Goal: Share content: Distribute website content to other platforms or users

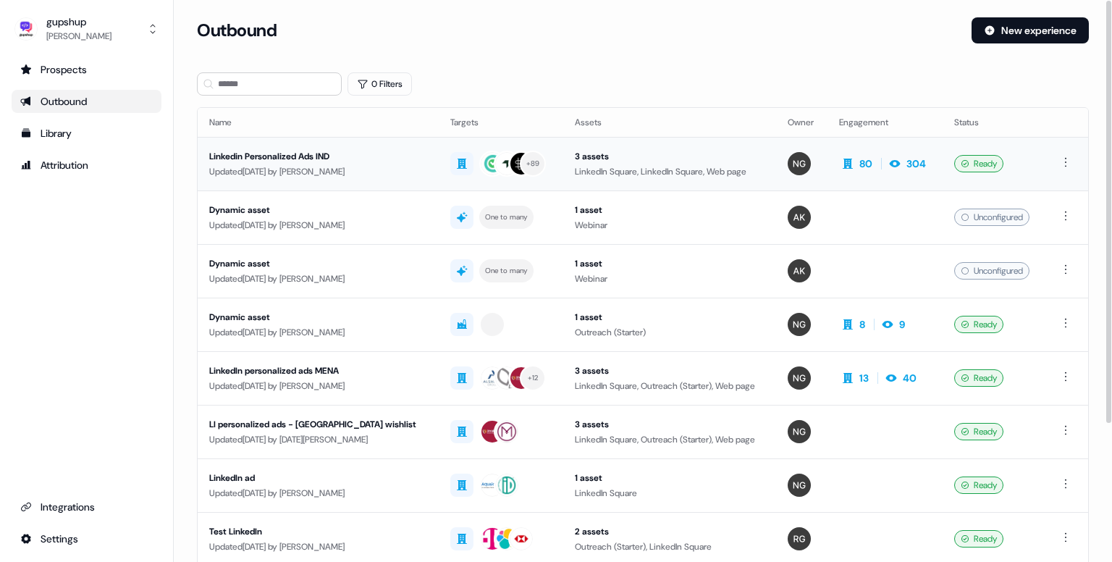
click at [269, 163] on div "Linkedin Personalized Ads IND" at bounding box center [318, 156] width 218 height 14
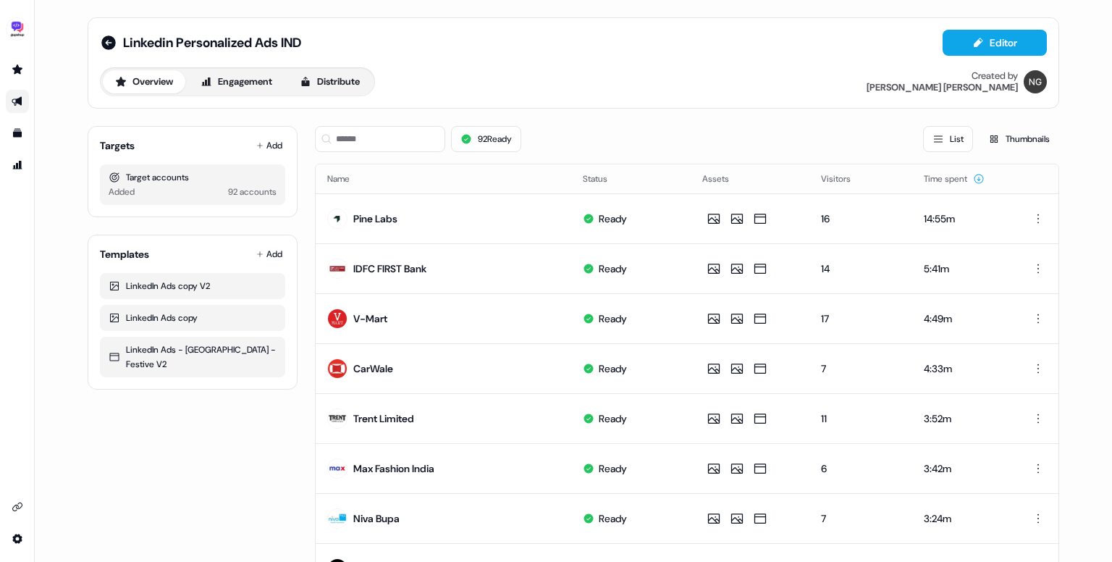
click at [350, 67] on div "Overview Engagement Distribute" at bounding box center [237, 81] width 275 height 29
click at [337, 76] on button "Distribute" at bounding box center [329, 81] width 85 height 23
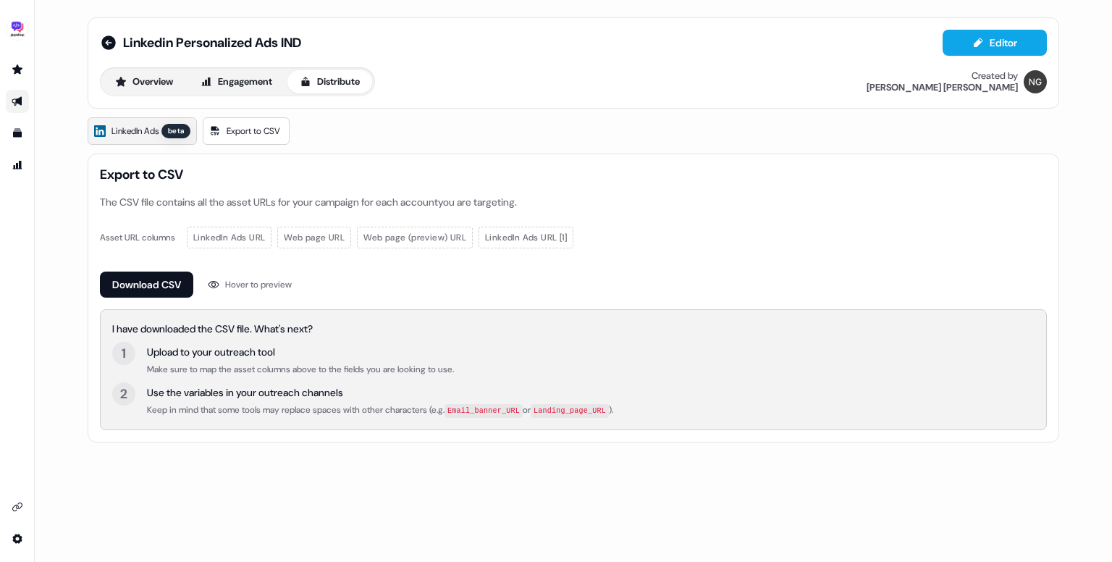
click at [138, 138] on link "LinkedIn Ads beta" at bounding box center [142, 131] width 109 height 28
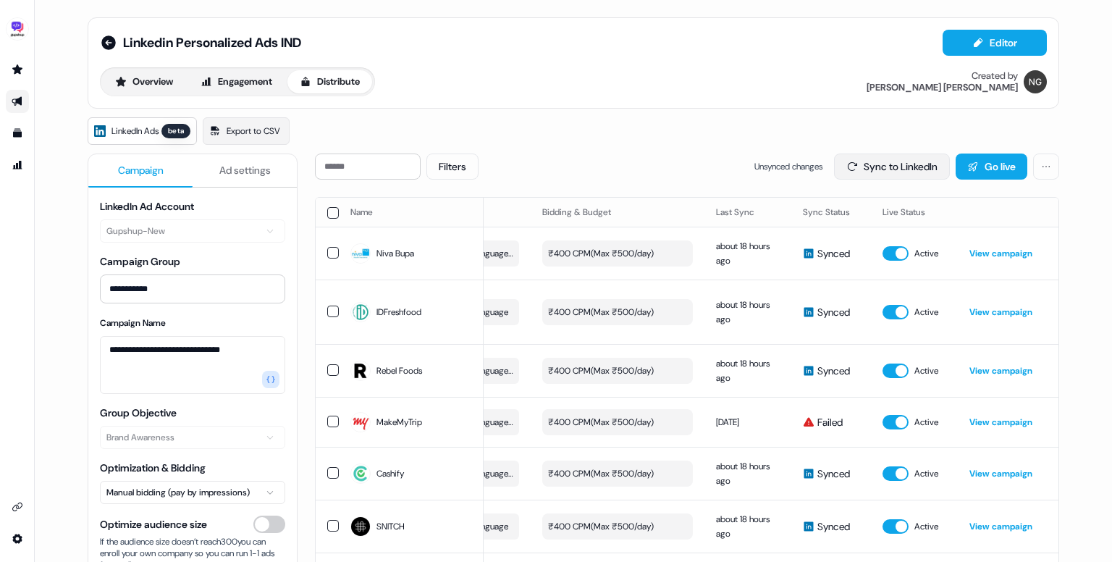
click at [865, 156] on button "Sync to LinkedIn" at bounding box center [892, 166] width 116 height 26
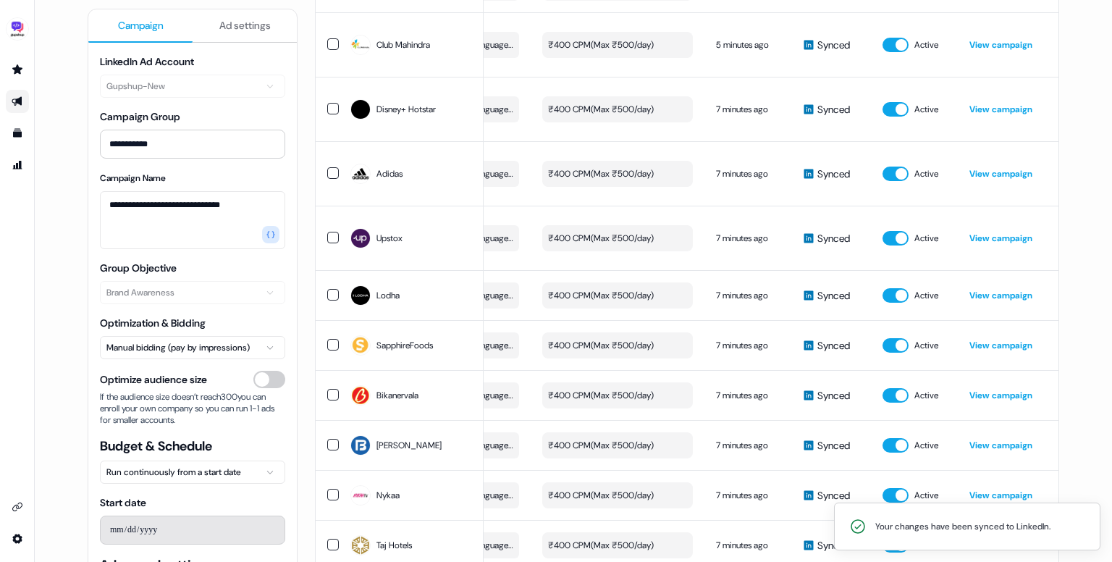
scroll to position [4581, 0]
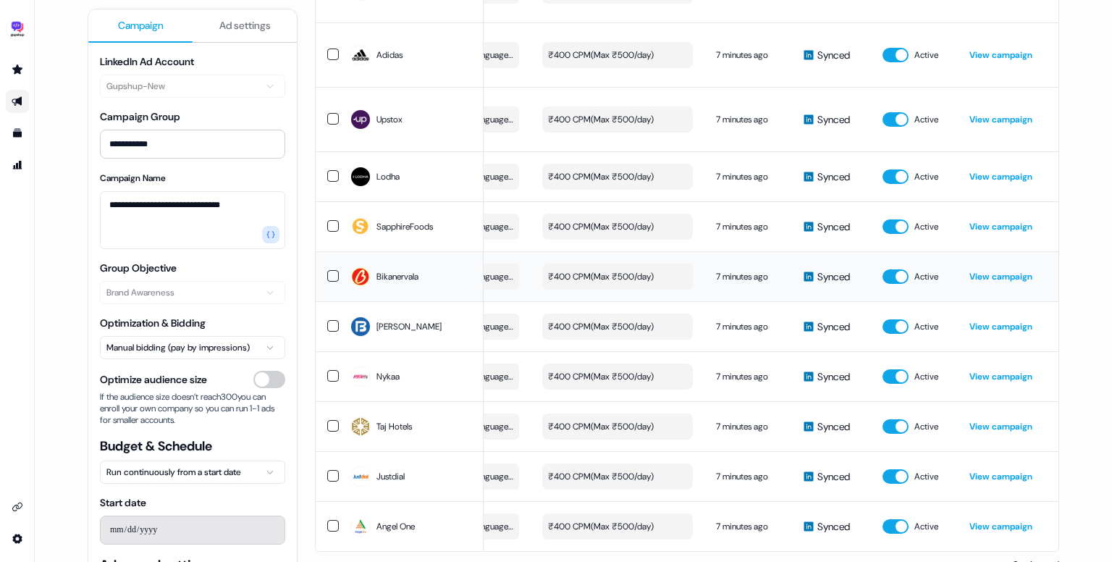
click at [989, 271] on link "View campaign" at bounding box center [1000, 277] width 63 height 12
click at [979, 271] on link "View campaign" at bounding box center [1000, 277] width 63 height 12
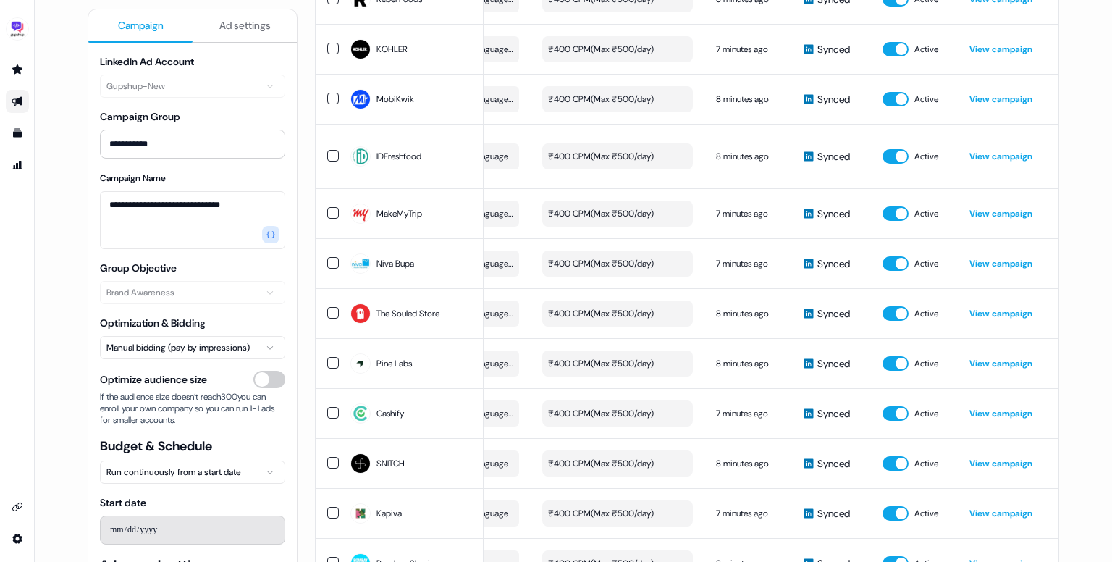
scroll to position [0, 0]
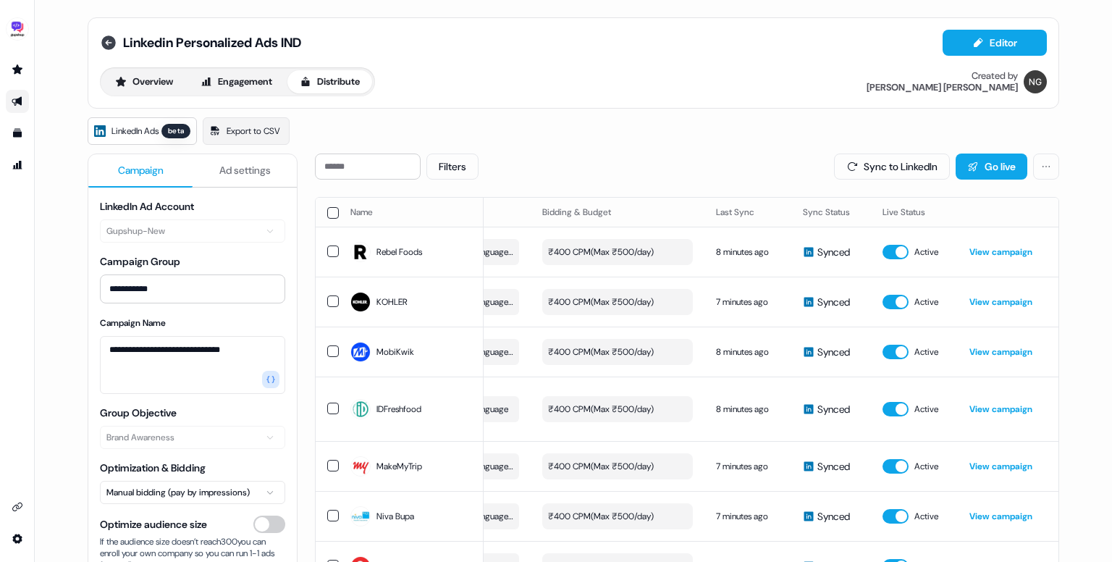
click at [104, 39] on icon at bounding box center [108, 42] width 14 height 14
